Goal: Communication & Community: Answer question/provide support

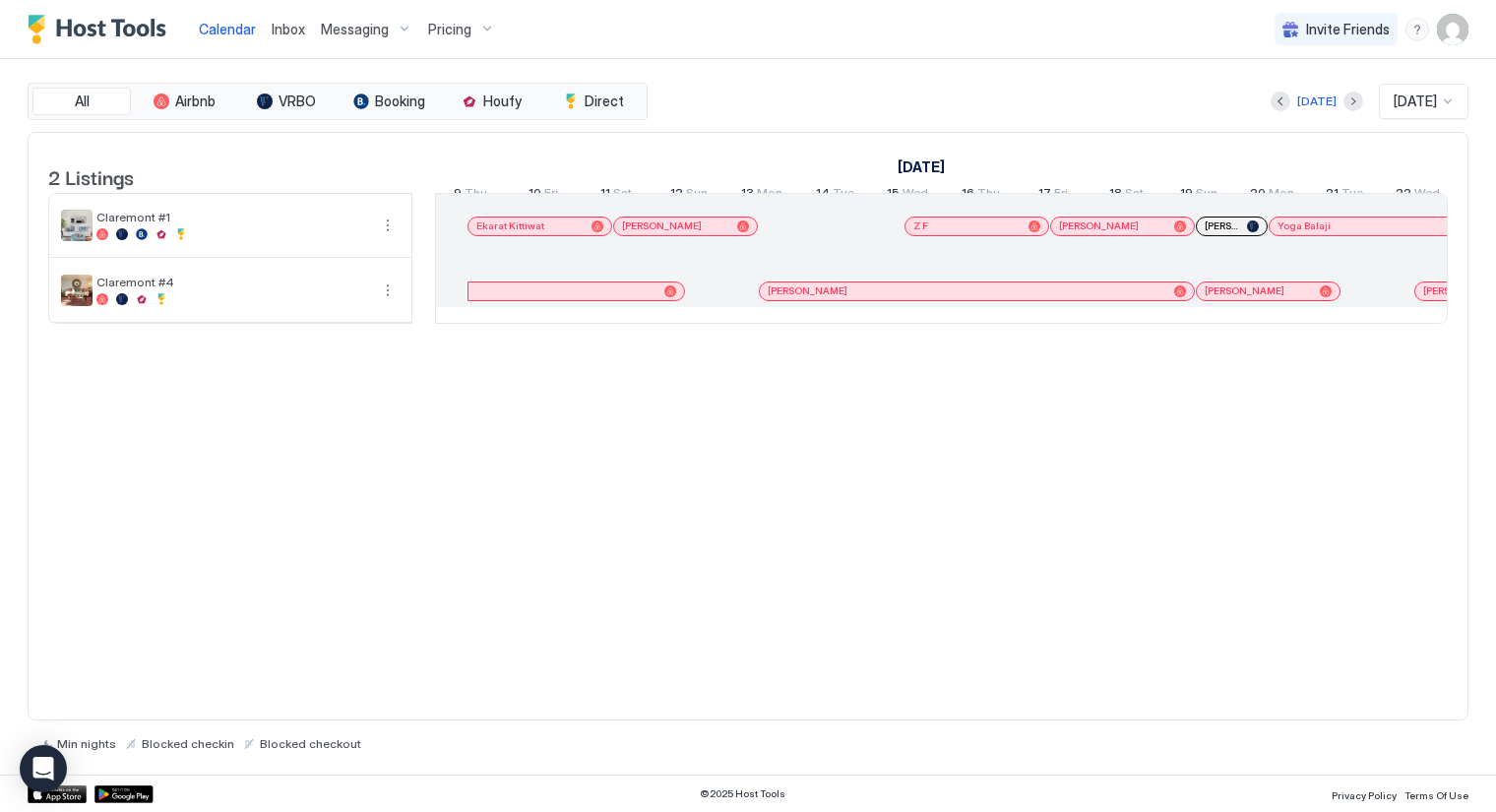
scroll to position [0, 1094]
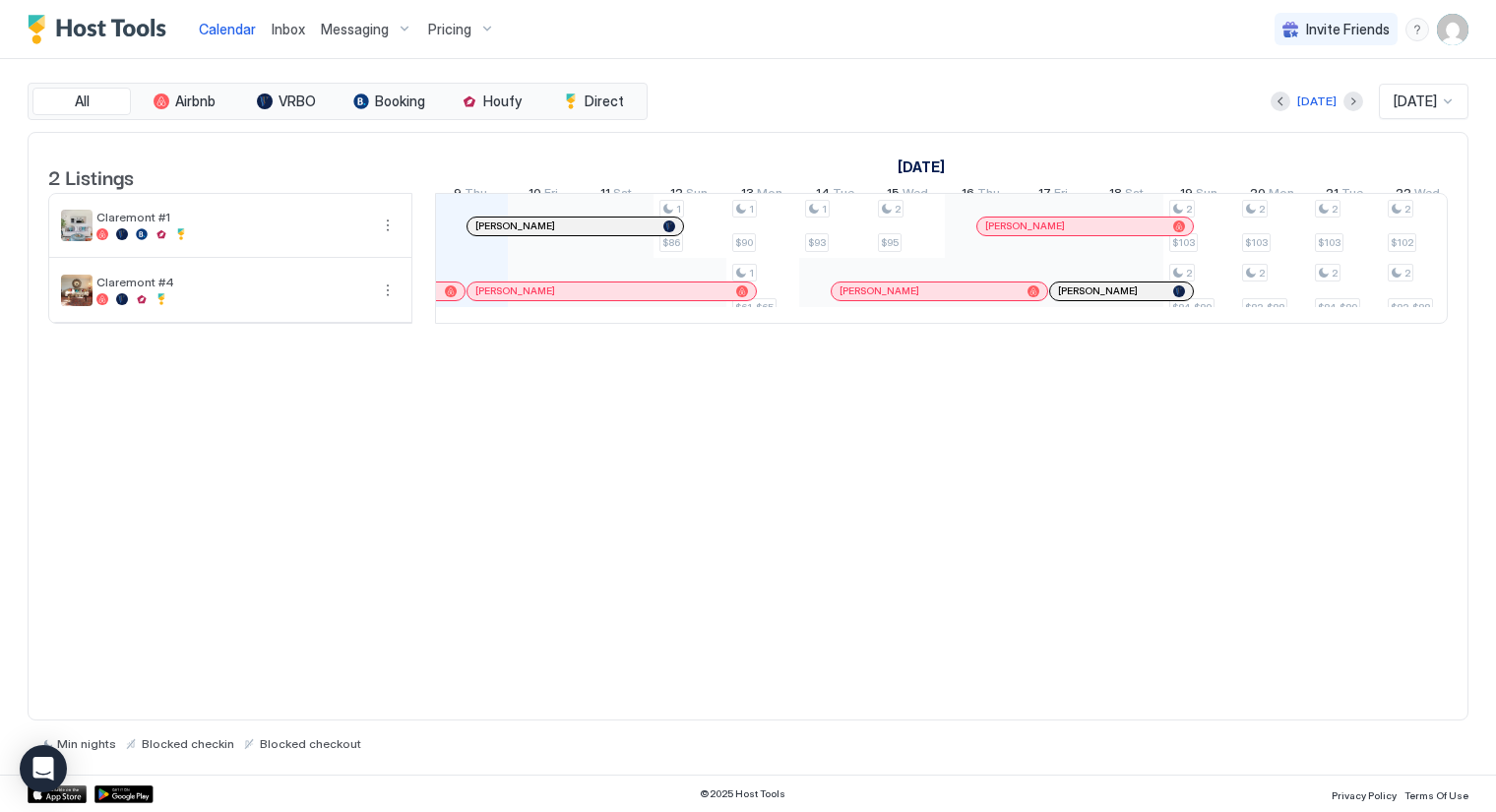
click at [352, 29] on span "Messaging" at bounding box center [355, 30] width 68 height 18
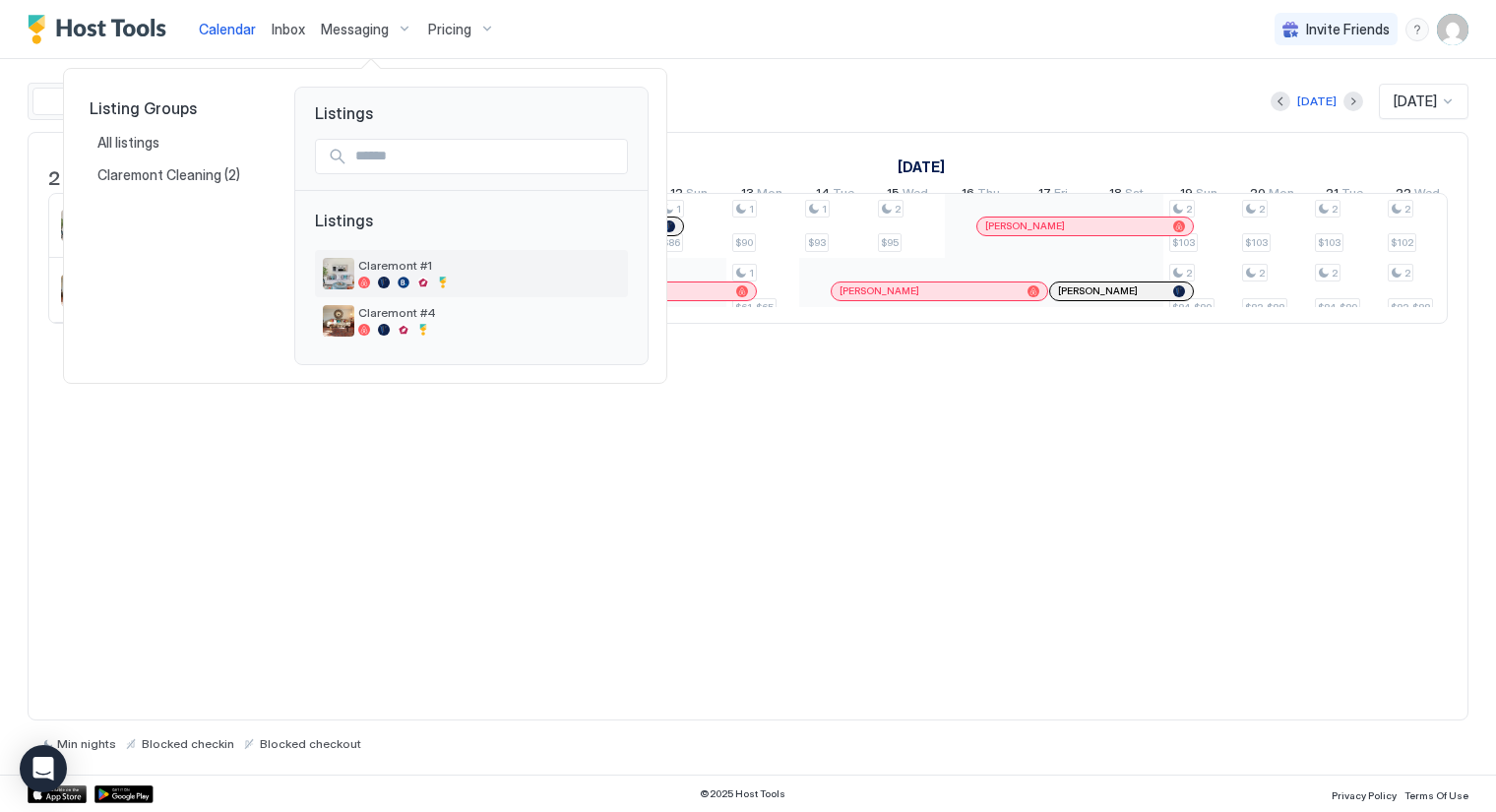
click at [406, 261] on span "Claremont #1" at bounding box center [489, 264] width 262 height 15
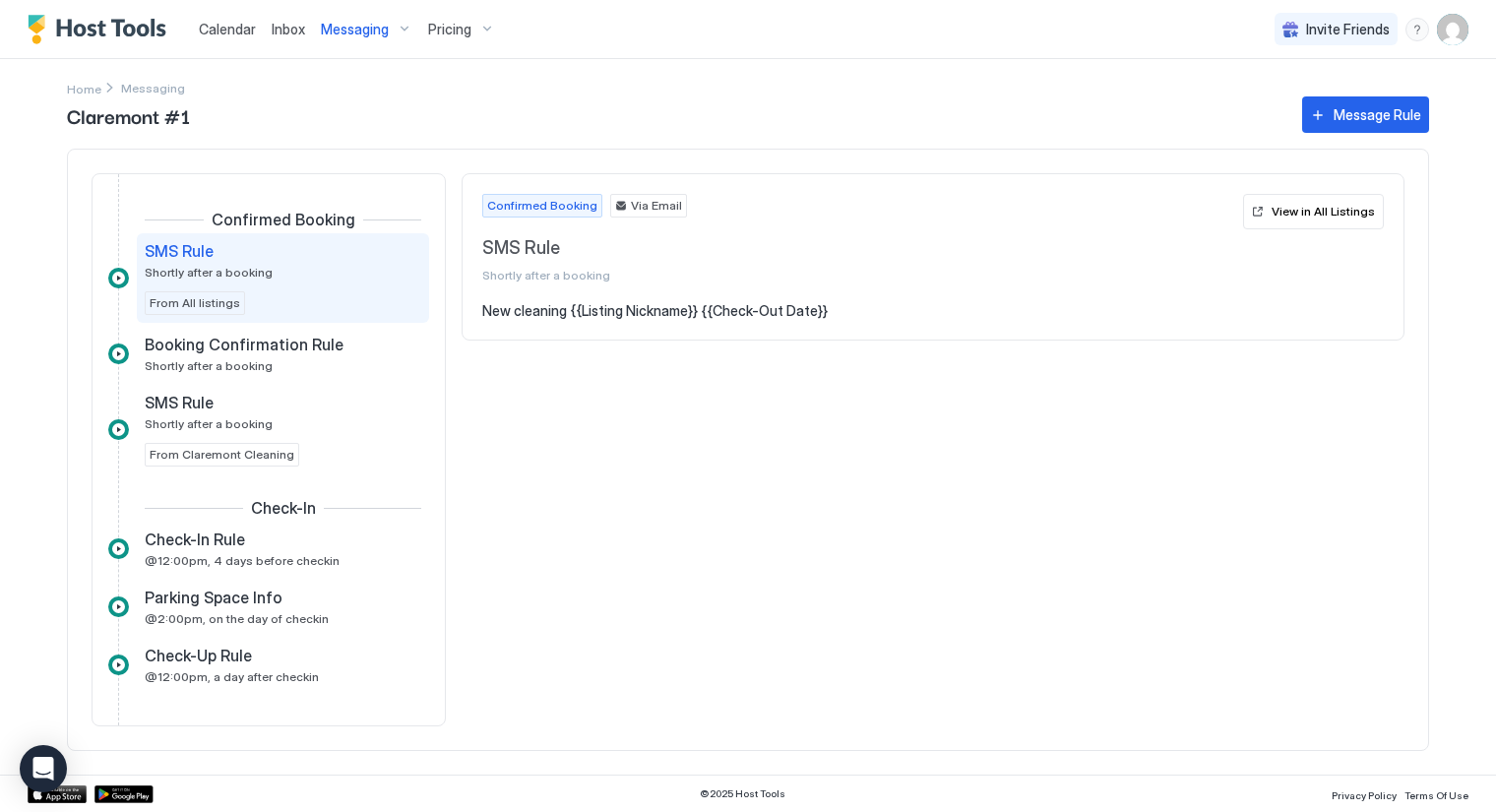
click at [290, 30] on span "Inbox" at bounding box center [288, 29] width 34 height 17
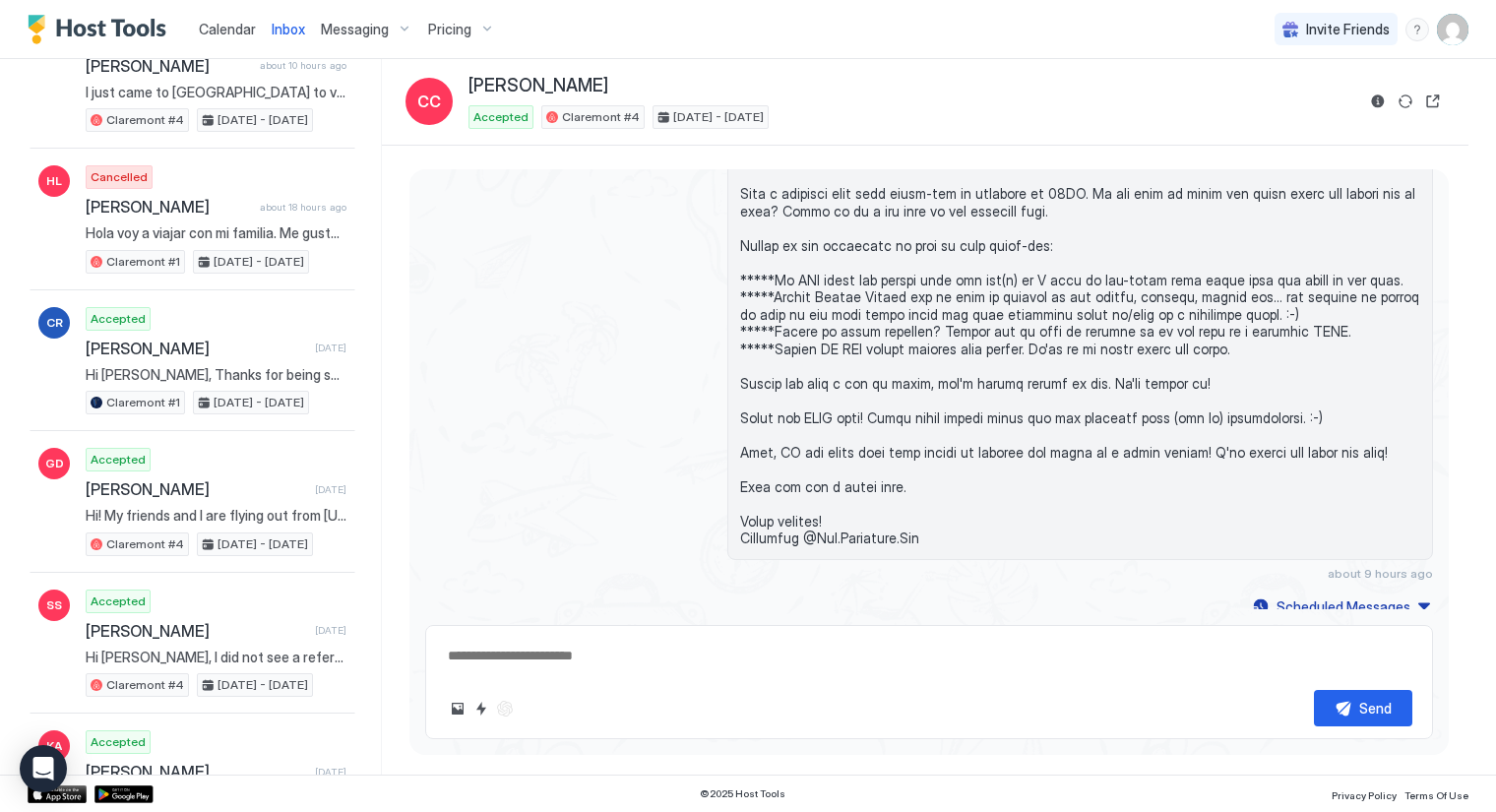
scroll to position [5071, 0]
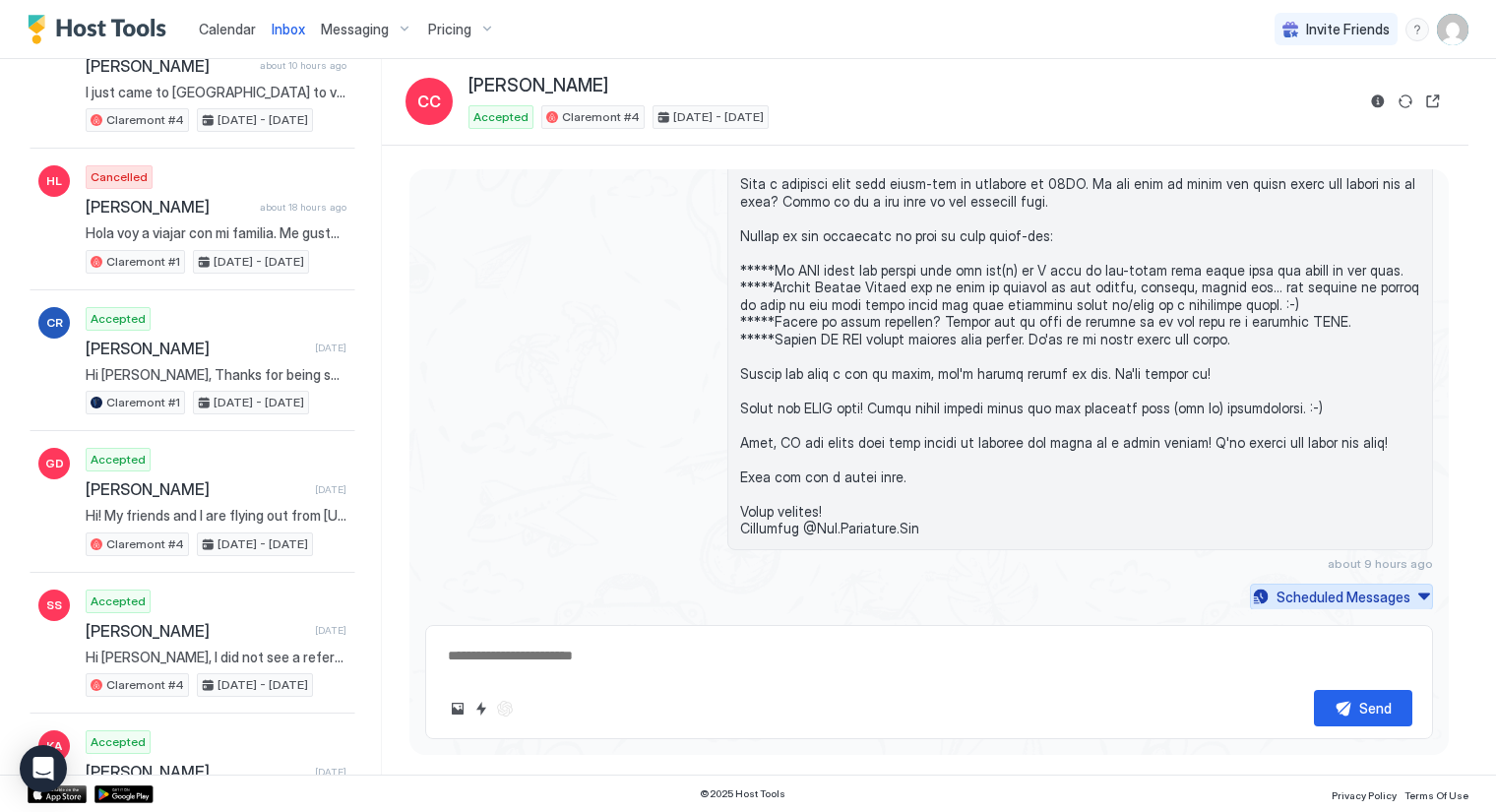
click at [1408, 591] on button "Scheduled Messages" at bounding box center [1341, 596] width 183 height 27
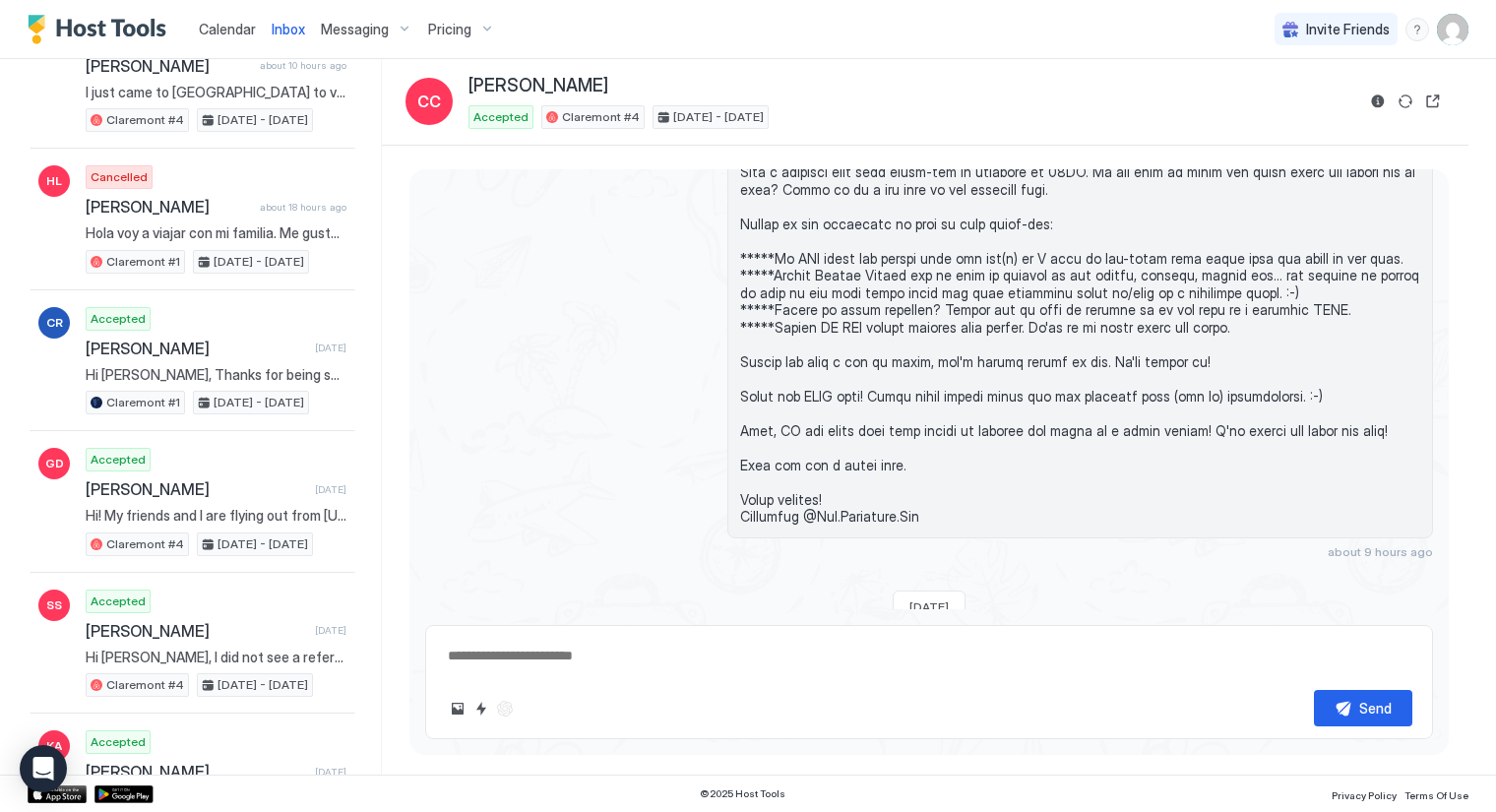
scroll to position [5819, 0]
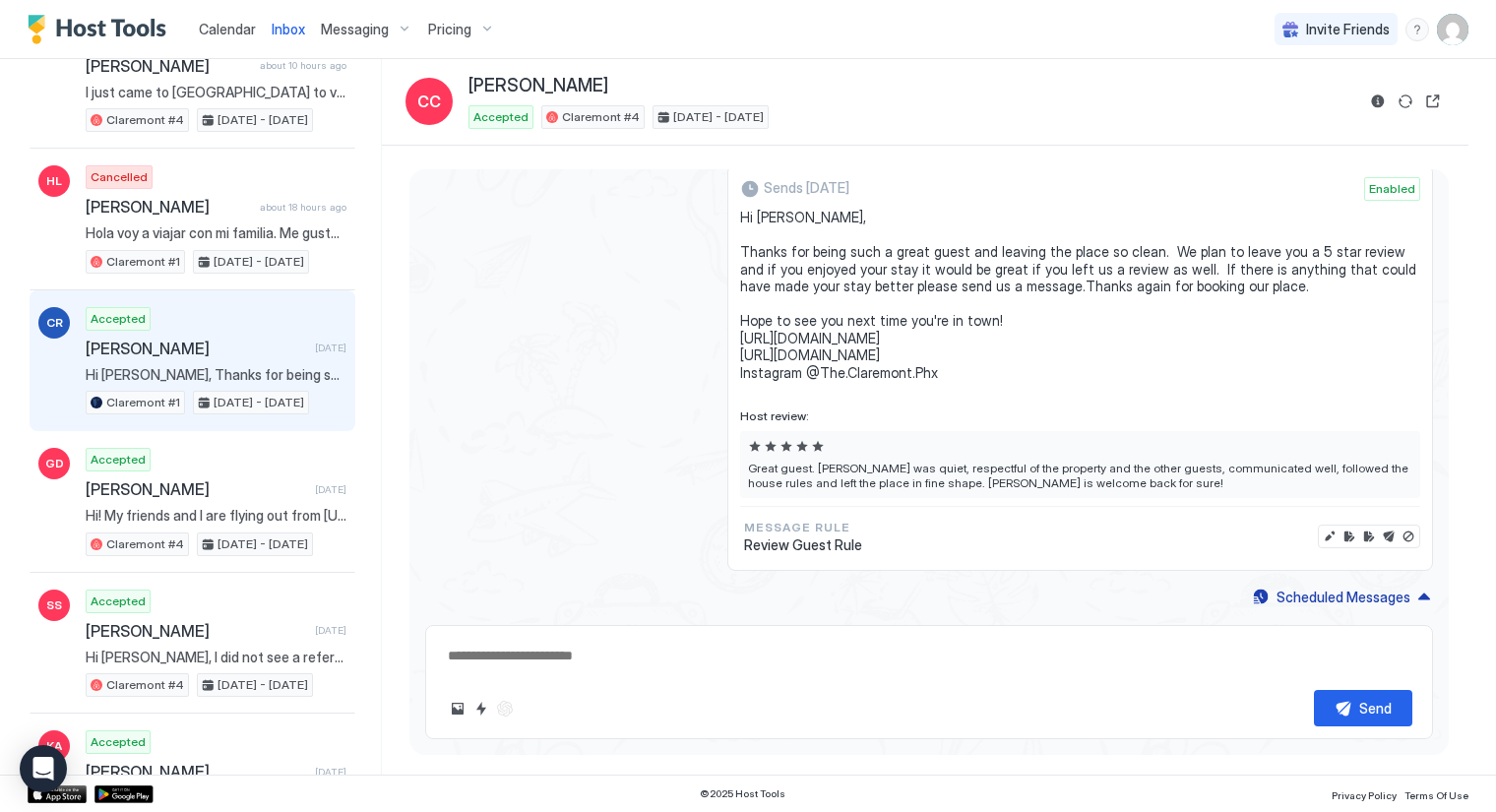
click at [262, 311] on div "Accepted [PERSON_NAME] [DATE] Hi [PERSON_NAME], Thanks for being such a great g…" at bounding box center [215, 360] width 261 height 108
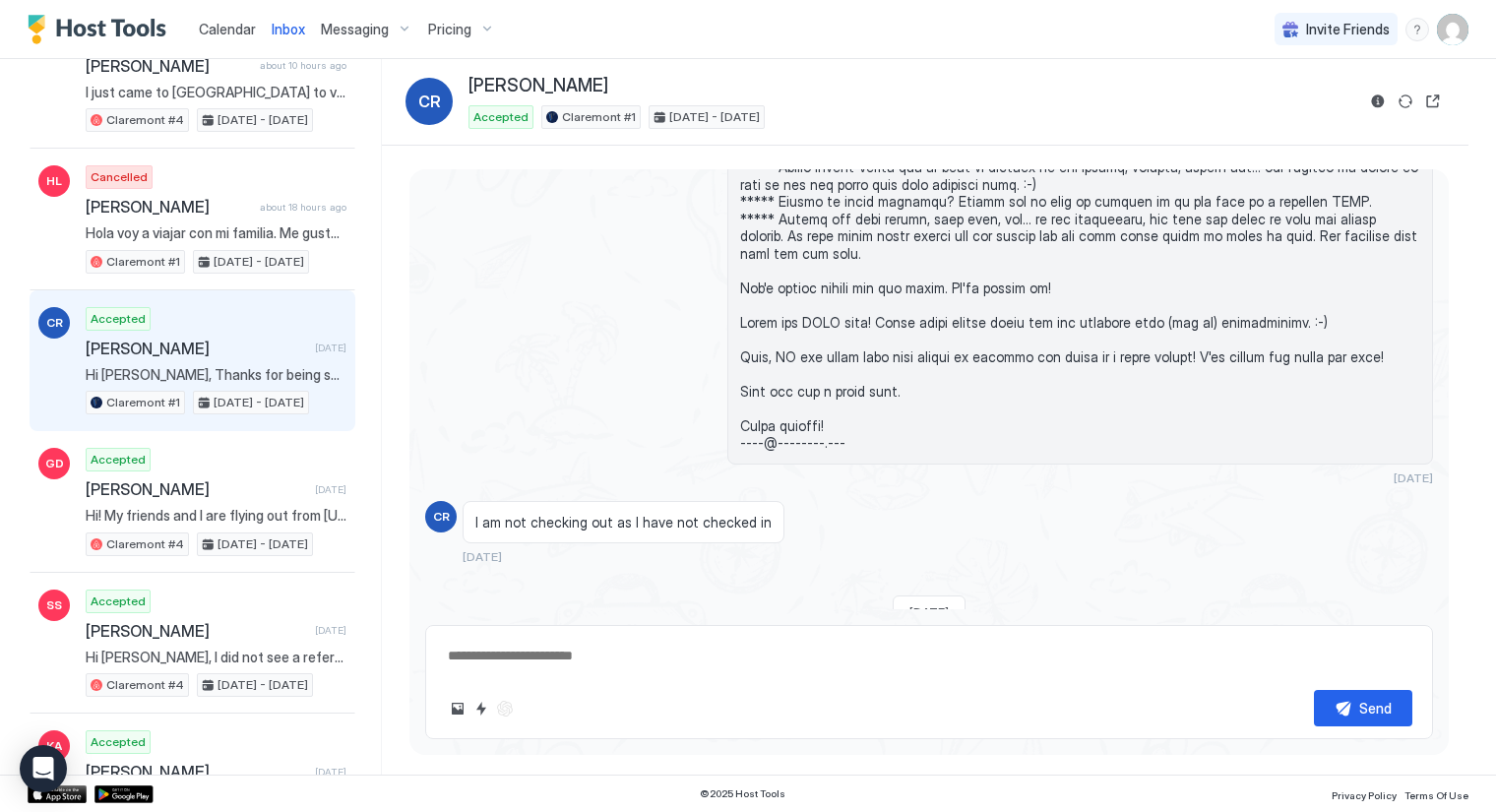
scroll to position [3492, 0]
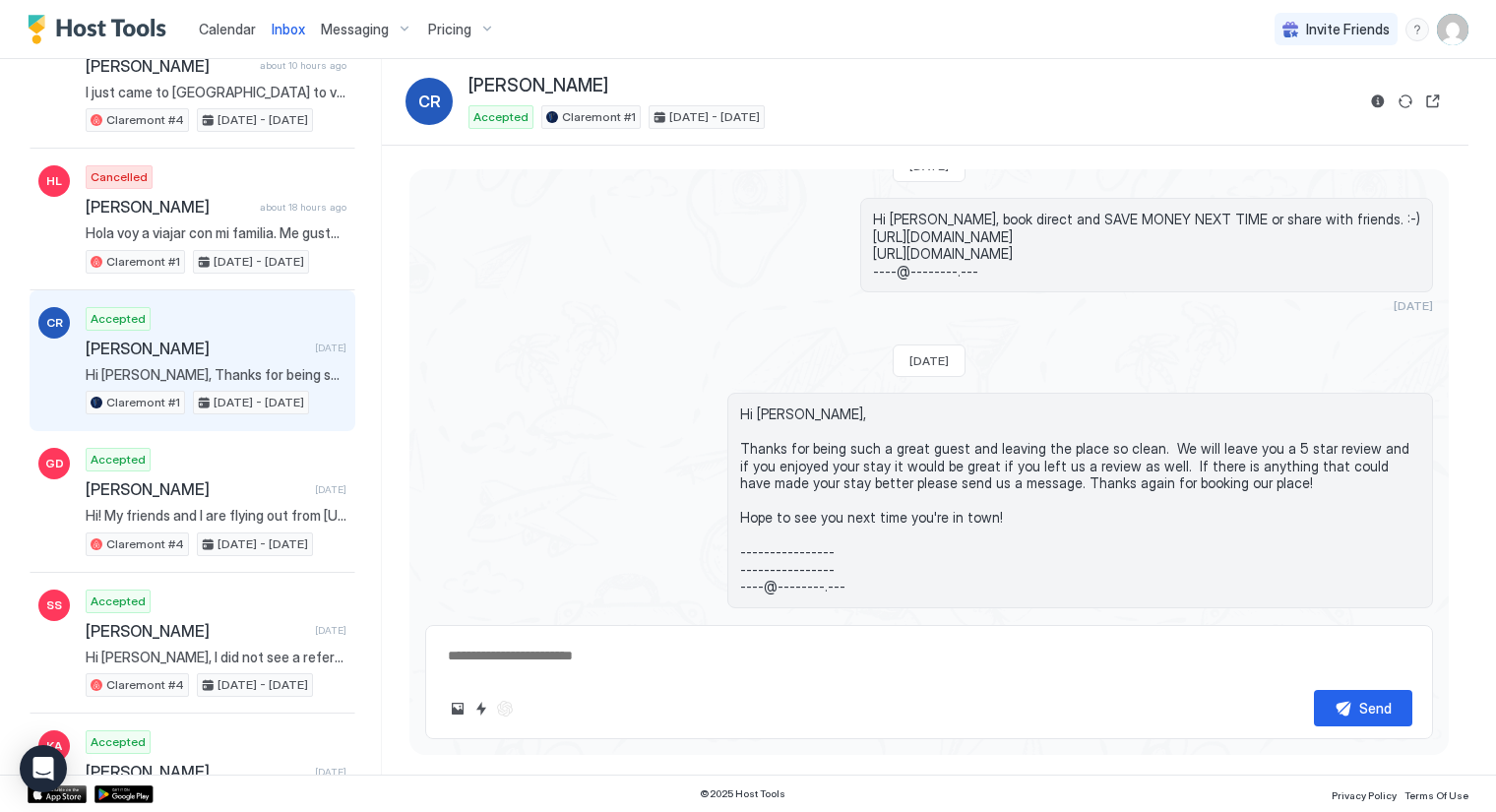
click at [205, 339] on span "[PERSON_NAME]" at bounding box center [196, 349] width 222 height 20
click at [374, 28] on span "Messaging" at bounding box center [355, 30] width 68 height 18
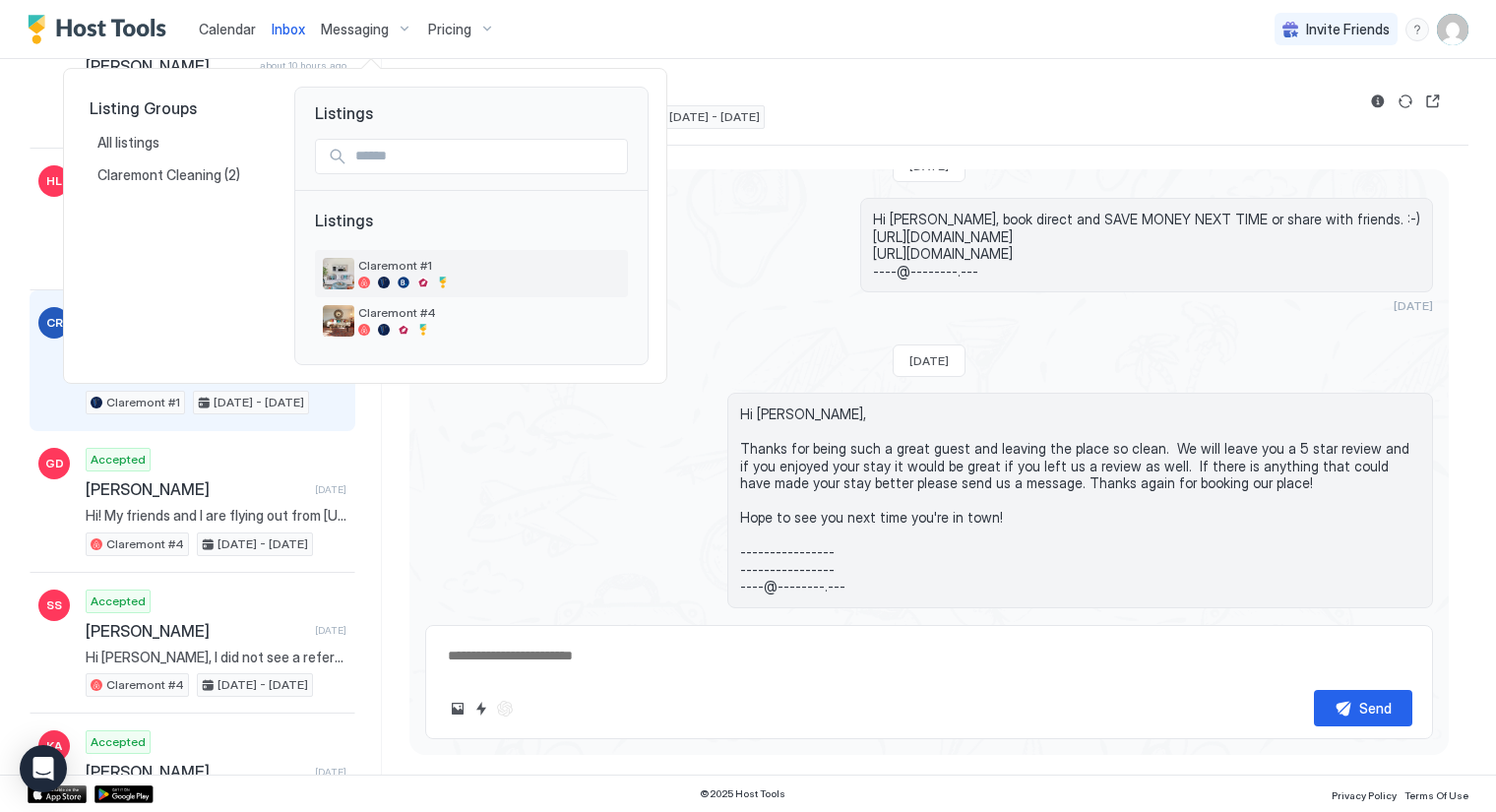
click at [394, 258] on span "Claremont #1" at bounding box center [489, 264] width 262 height 15
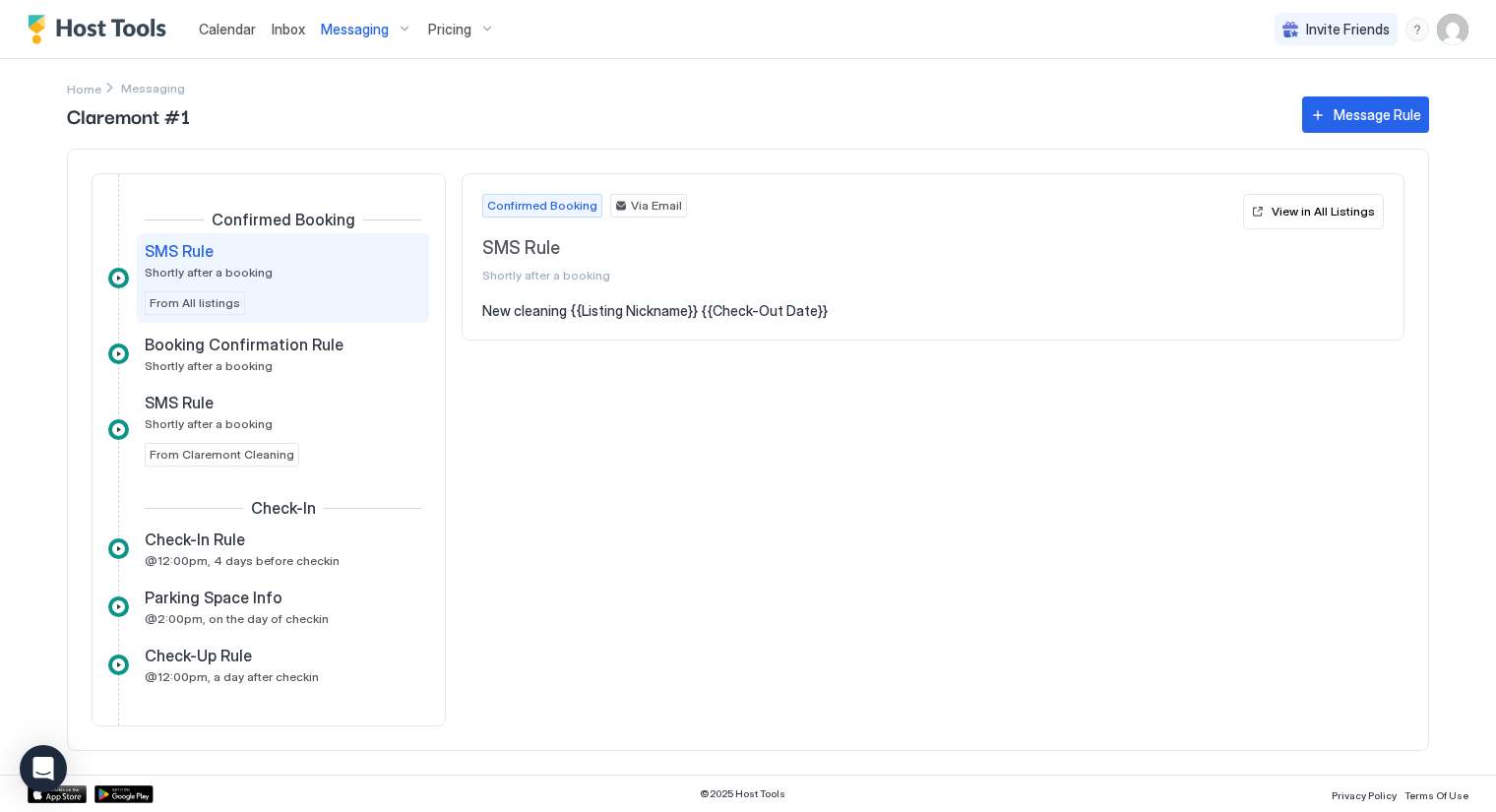
click at [235, 29] on span "Calendar" at bounding box center [228, 29] width 57 height 17
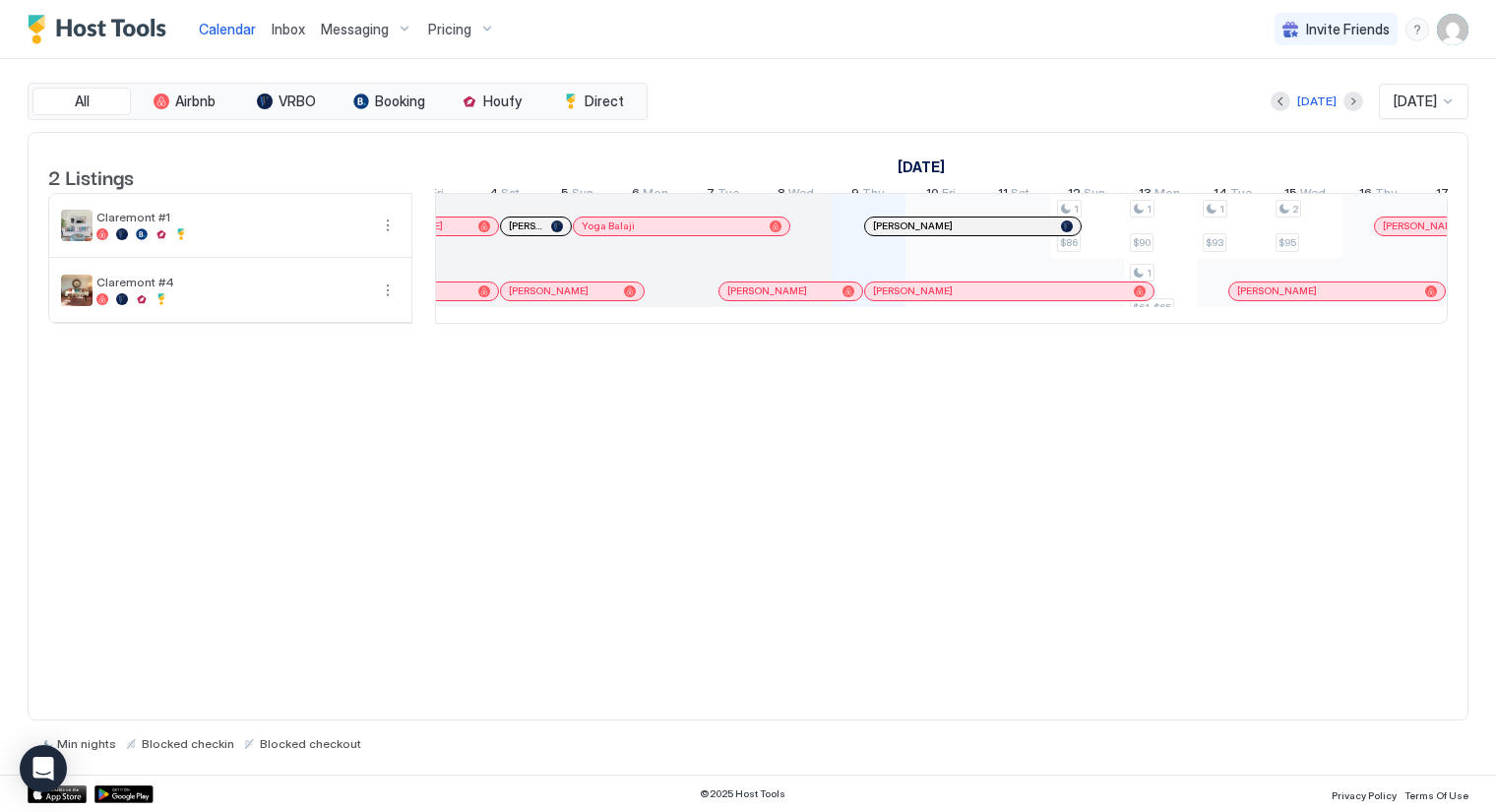
scroll to position [0, 675]
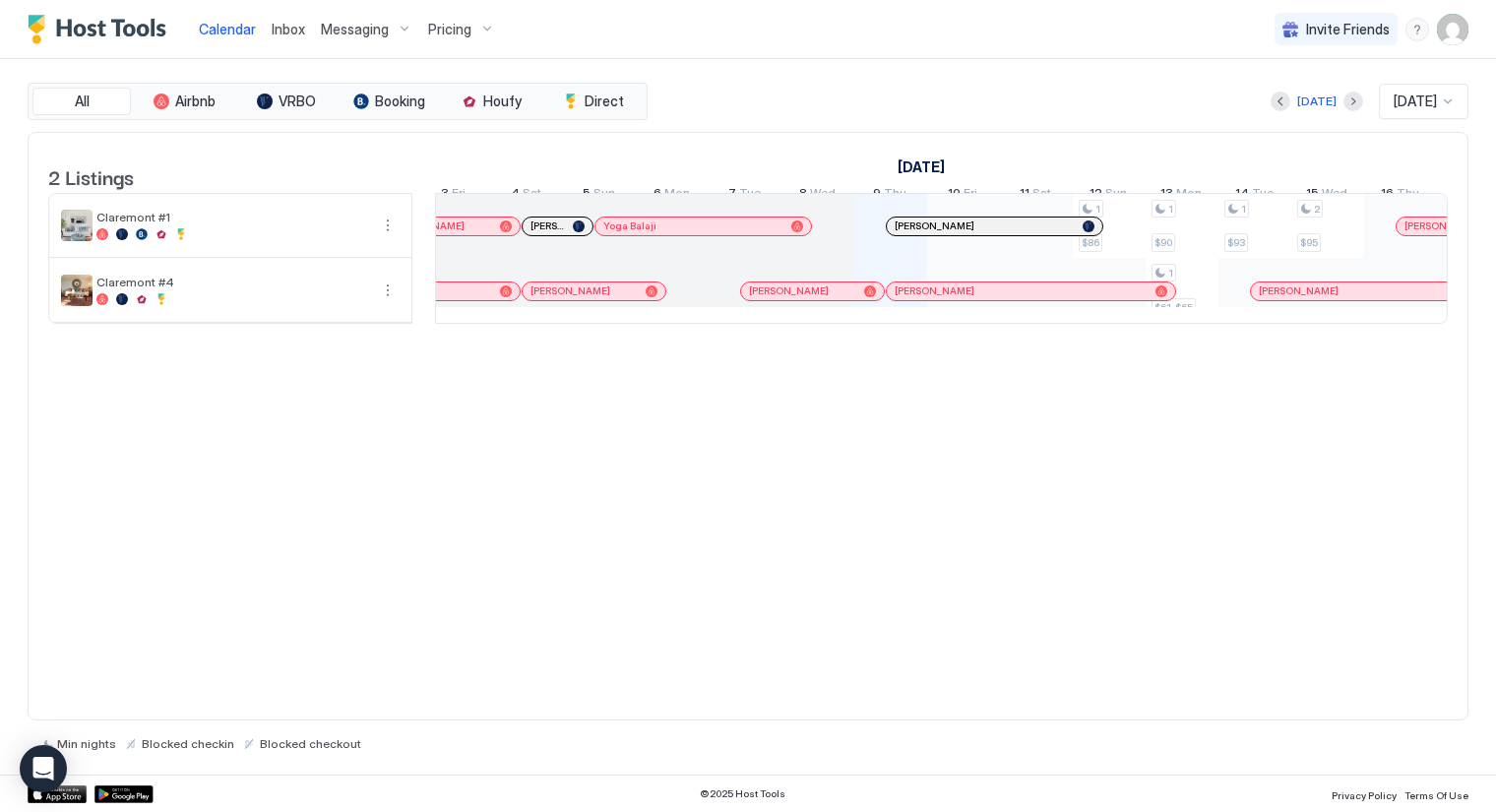
click at [545, 232] on span "[PERSON_NAME]" at bounding box center [548, 226] width 35 height 13
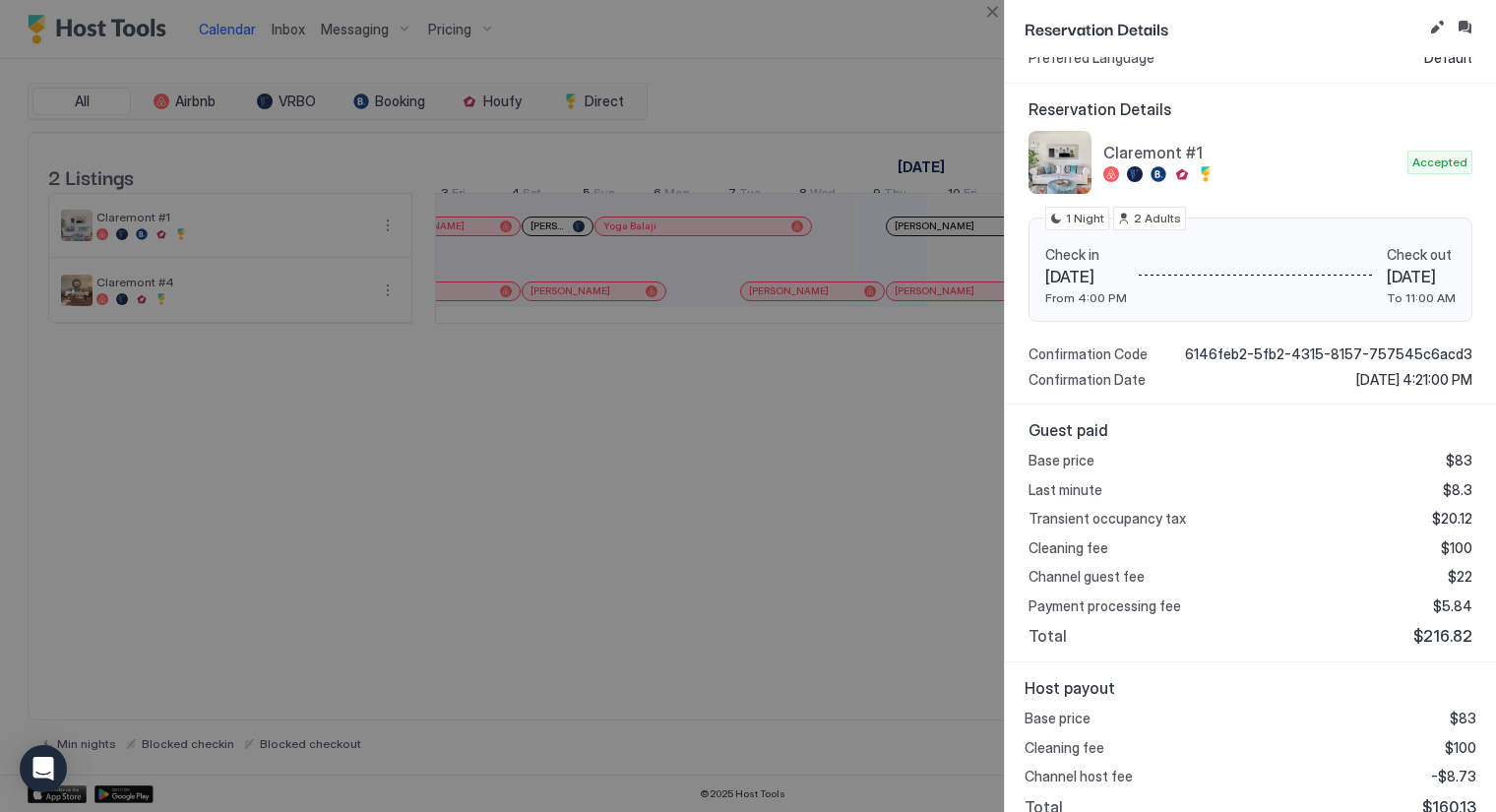
scroll to position [162, 0]
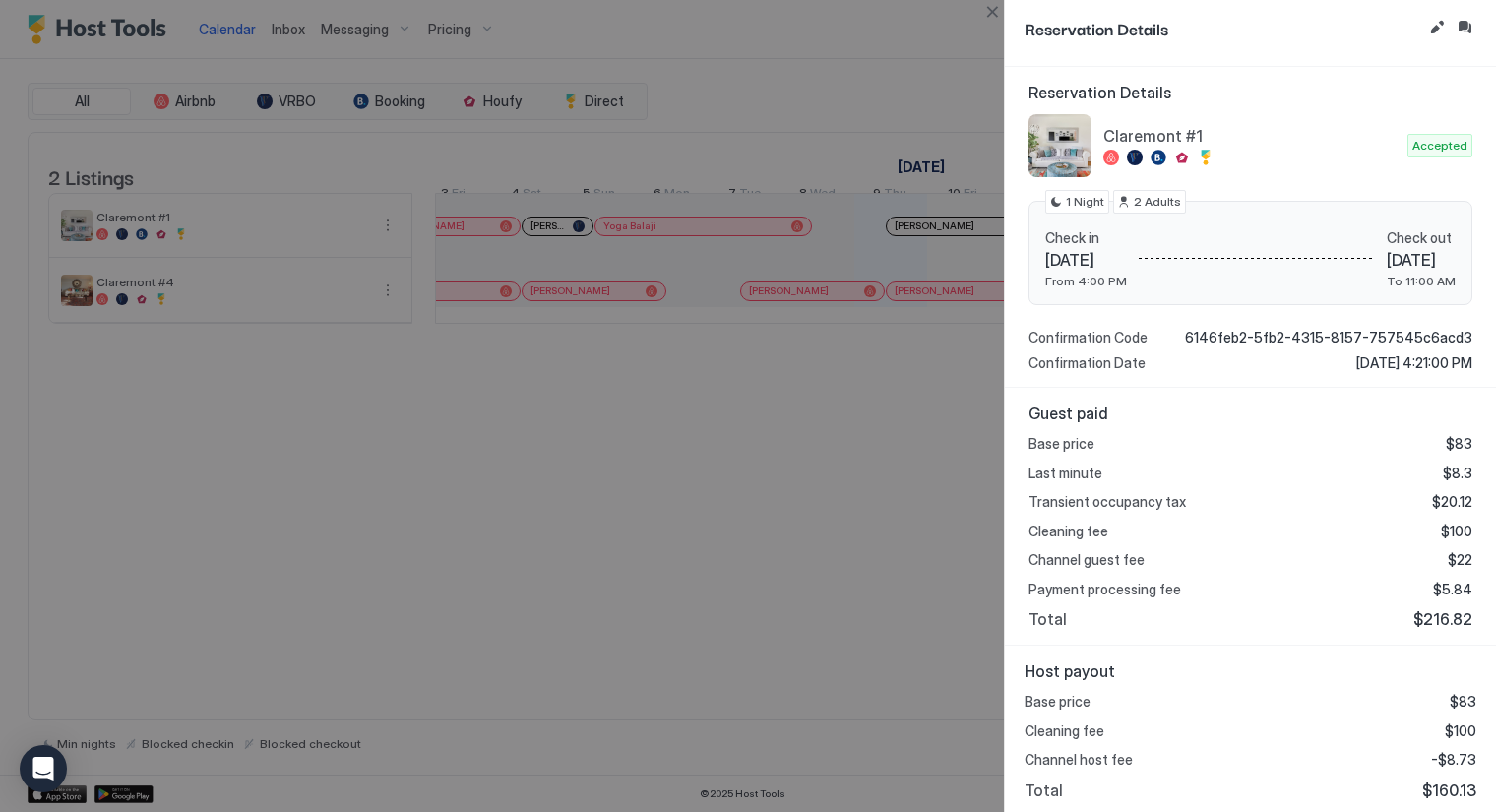
click at [532, 241] on div at bounding box center [748, 406] width 1496 height 812
click at [825, 32] on div at bounding box center [748, 406] width 1496 height 812
click at [991, 12] on button "Close" at bounding box center [993, 12] width 24 height 24
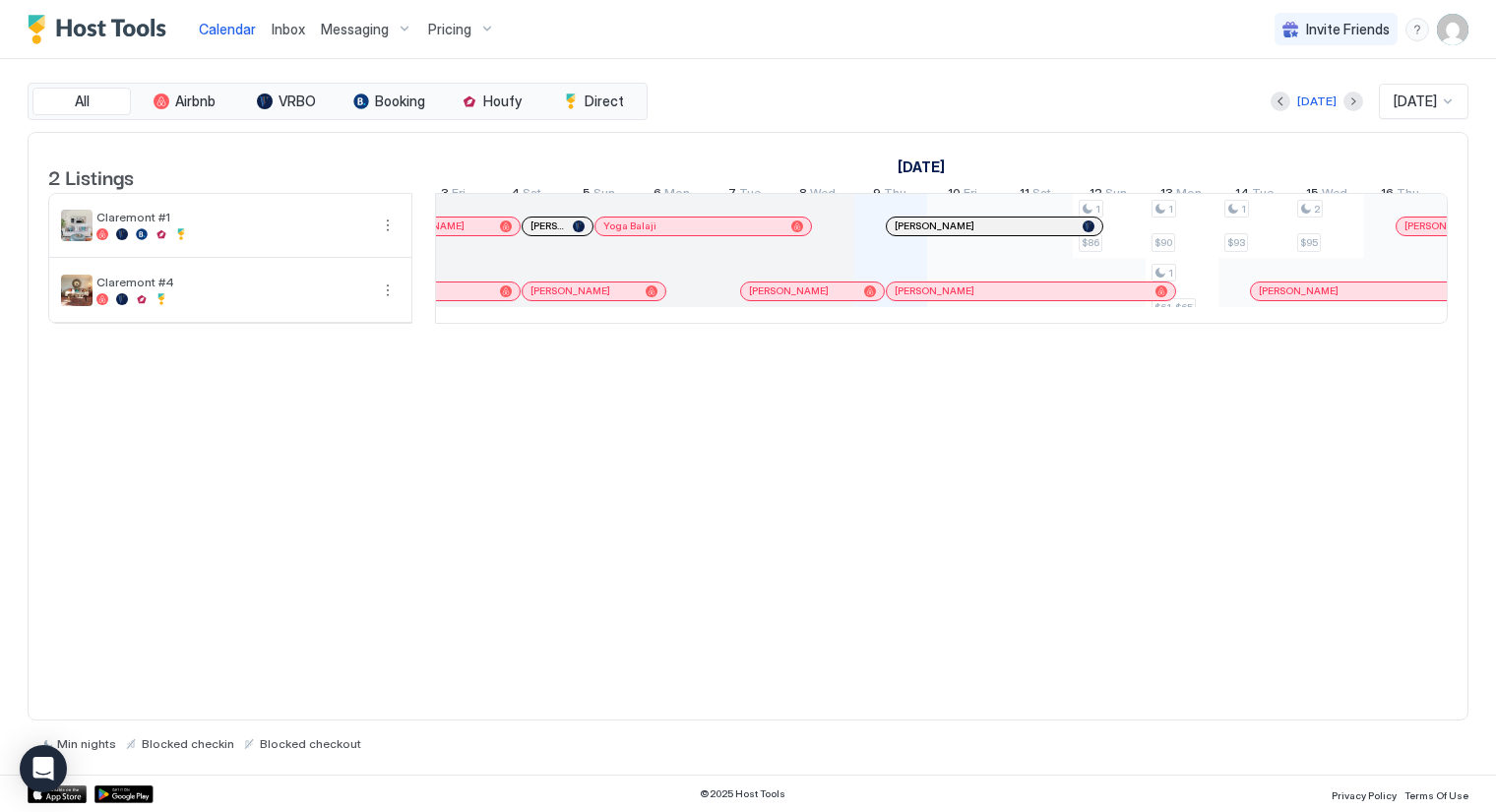
click at [352, 27] on span "Messaging" at bounding box center [355, 30] width 68 height 18
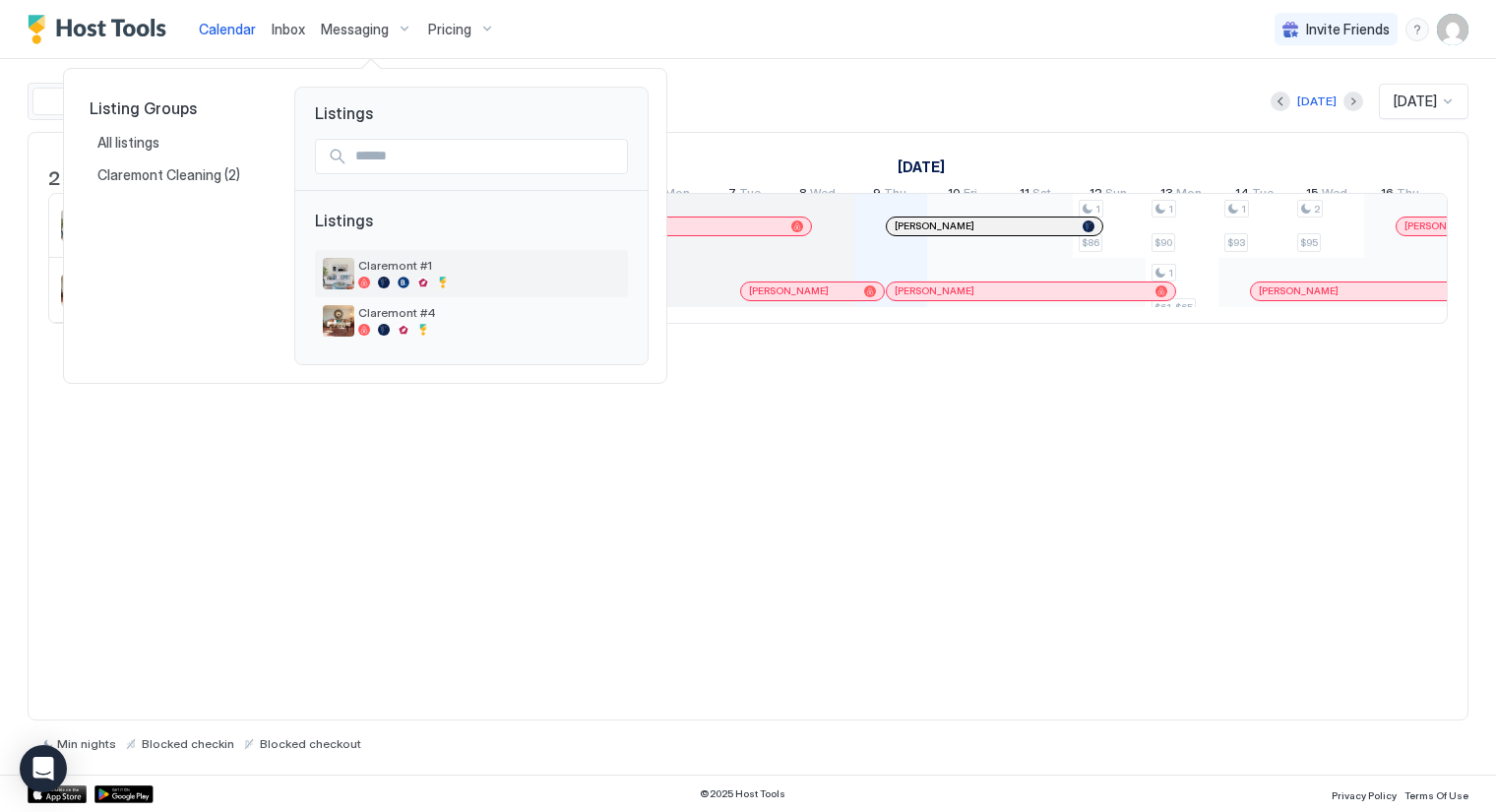
click at [391, 268] on span "Claremont #1" at bounding box center [489, 264] width 262 height 15
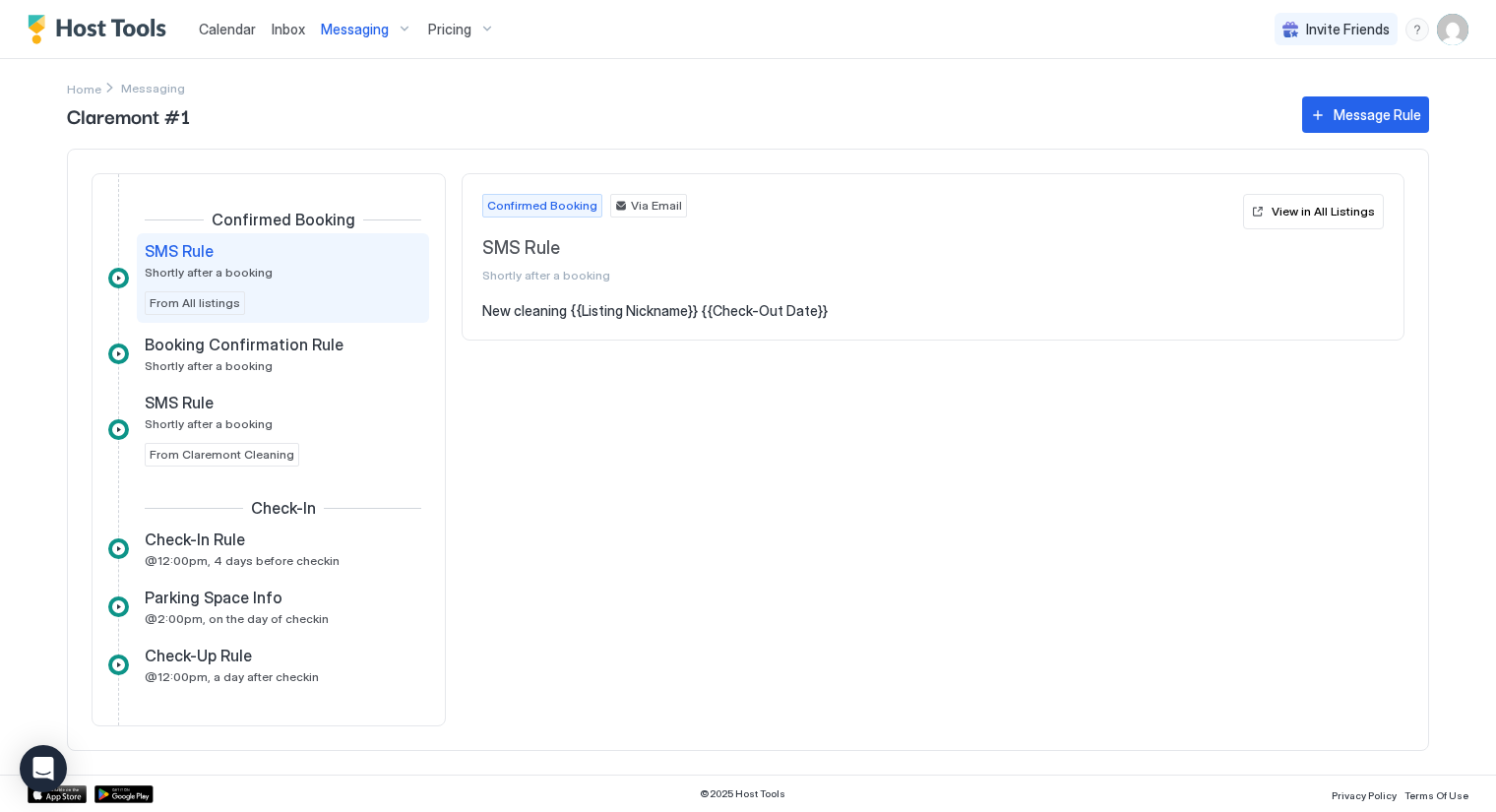
click at [230, 31] on span "Calendar" at bounding box center [228, 29] width 57 height 17
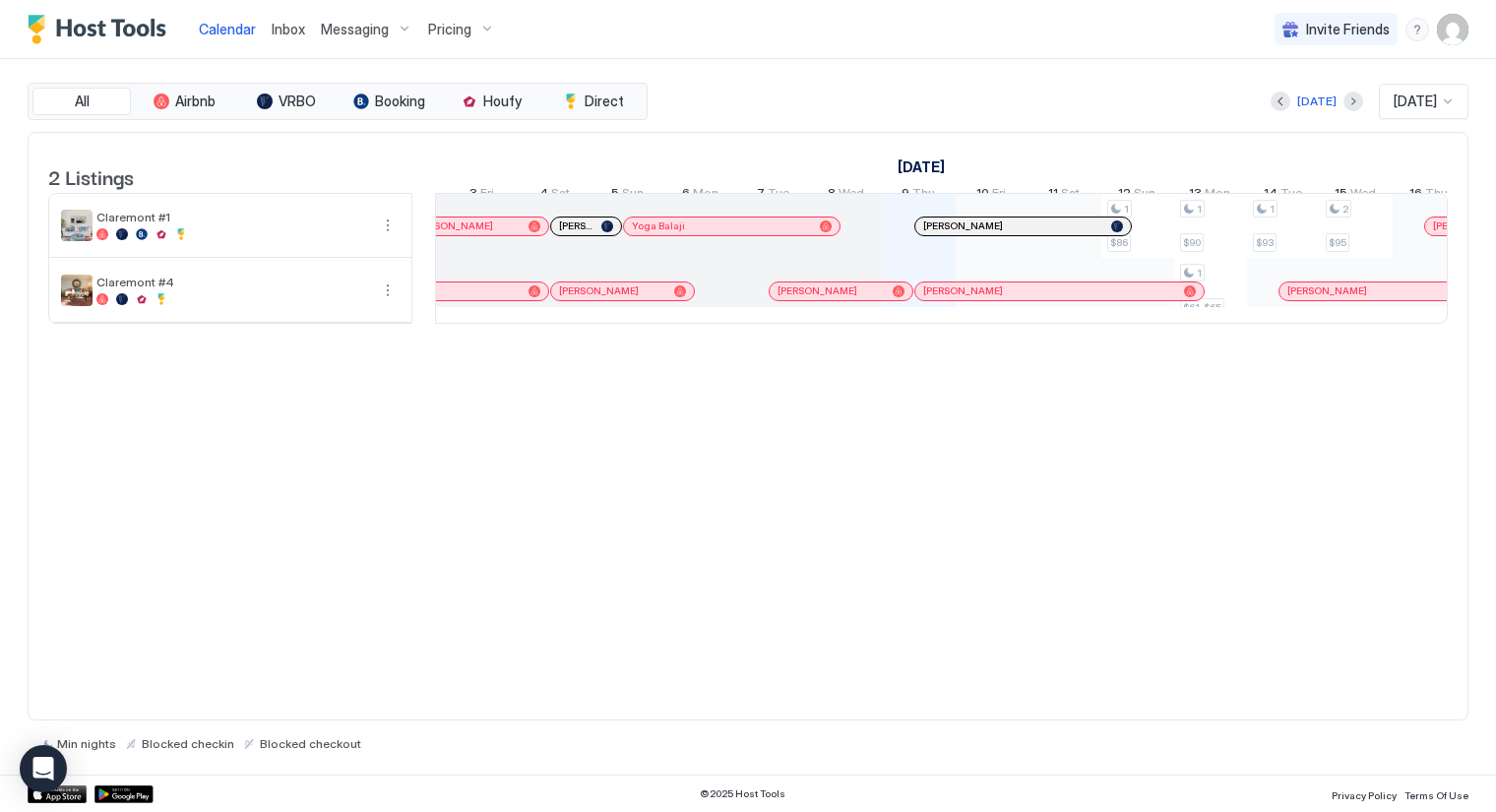
scroll to position [0, 563]
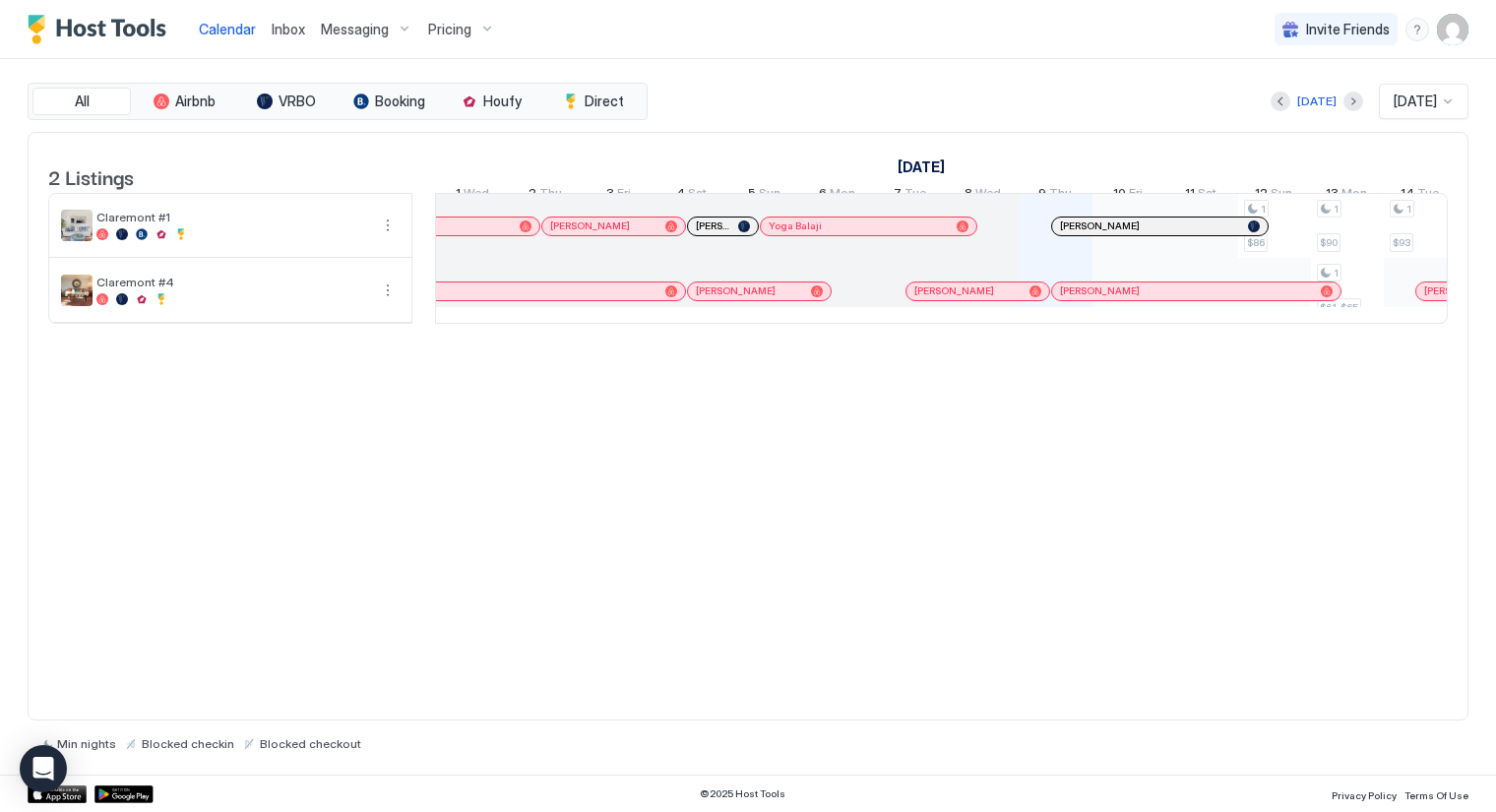
click at [704, 232] on span "[PERSON_NAME]" at bounding box center [712, 226] width 35 height 13
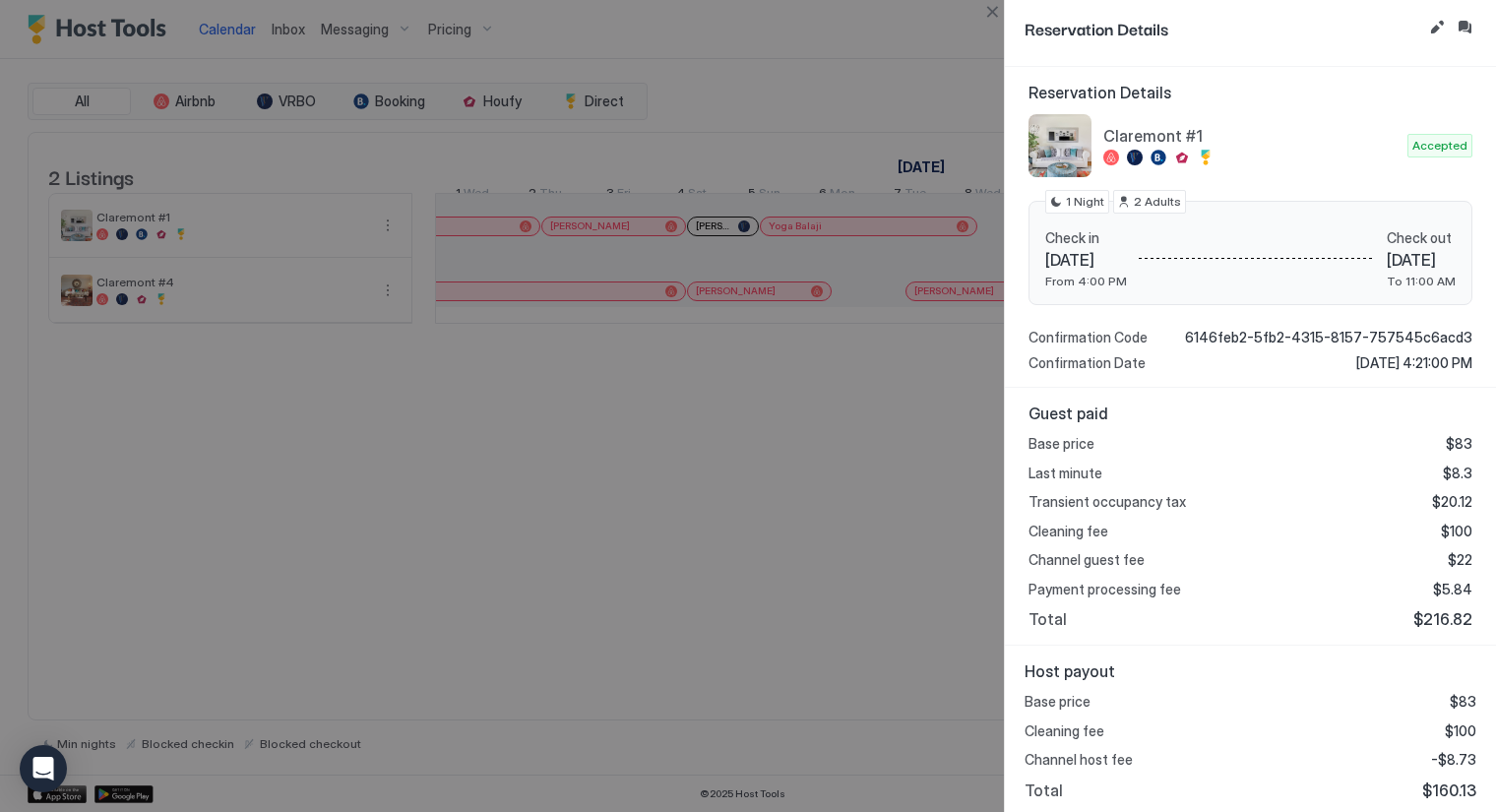
scroll to position [0, 0]
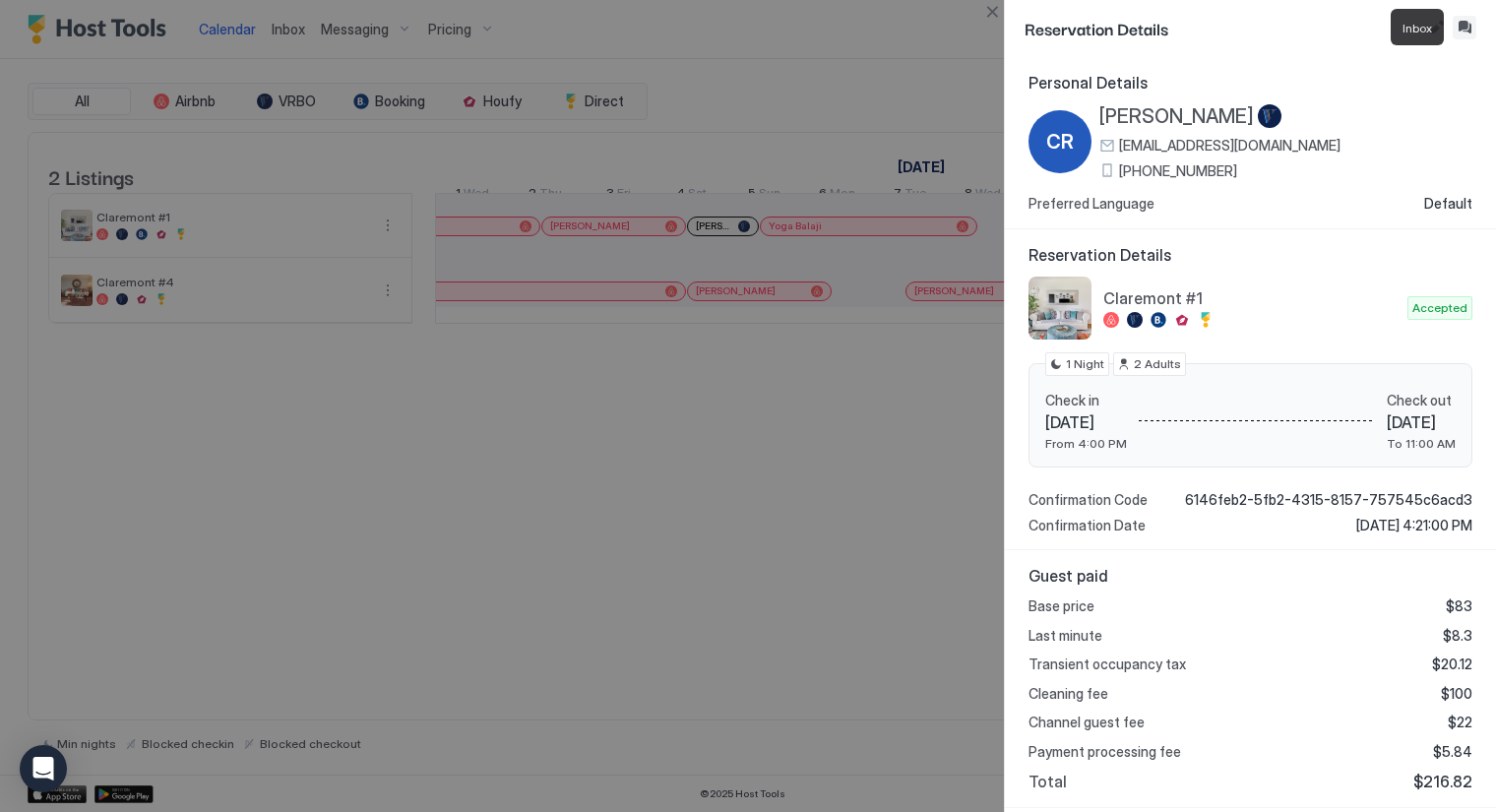
click at [1463, 26] on button "Inbox" at bounding box center [1465, 28] width 24 height 24
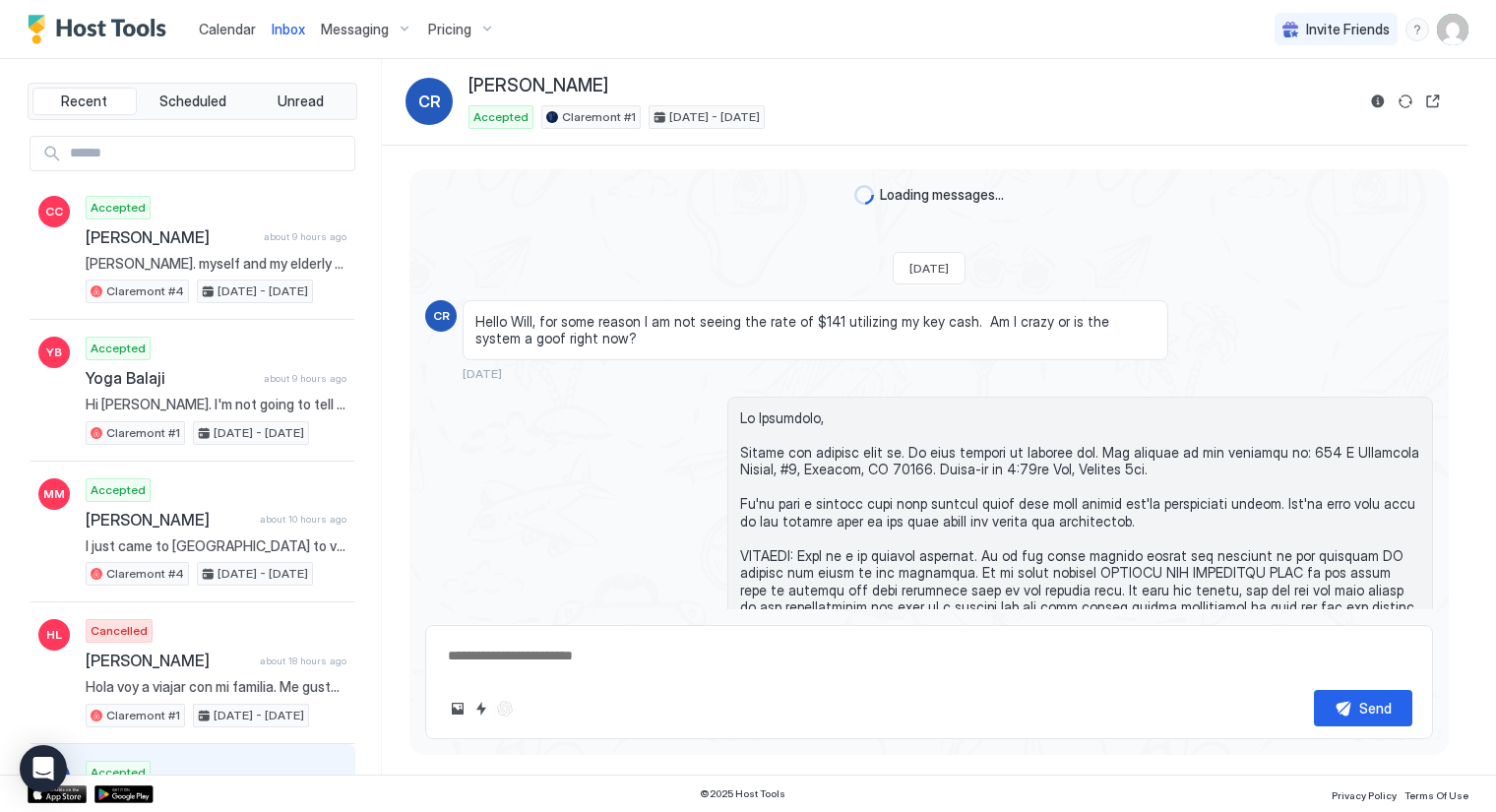
scroll to position [3491, 0]
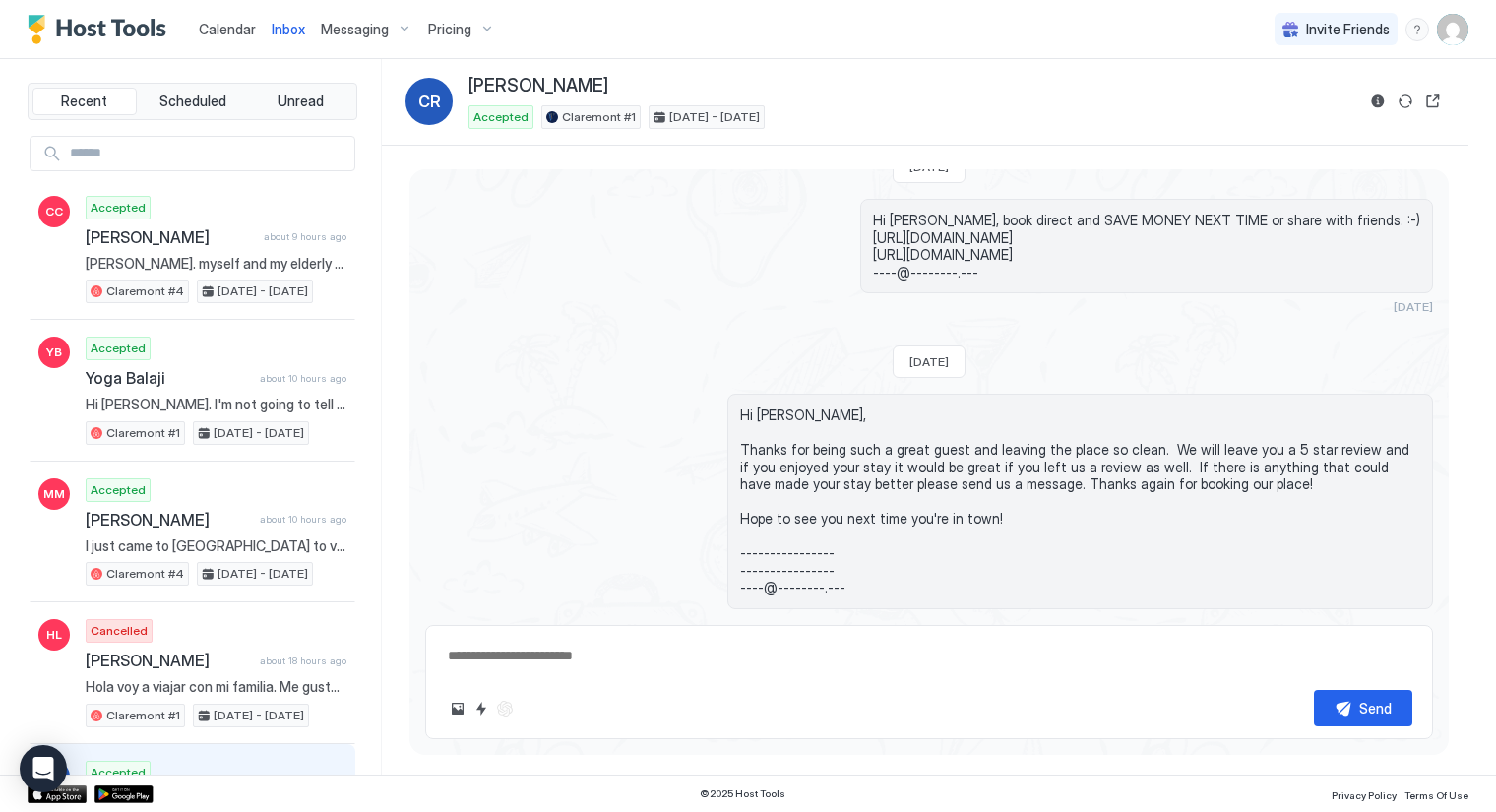
type textarea "*"
